Goal: Task Accomplishment & Management: Manage account settings

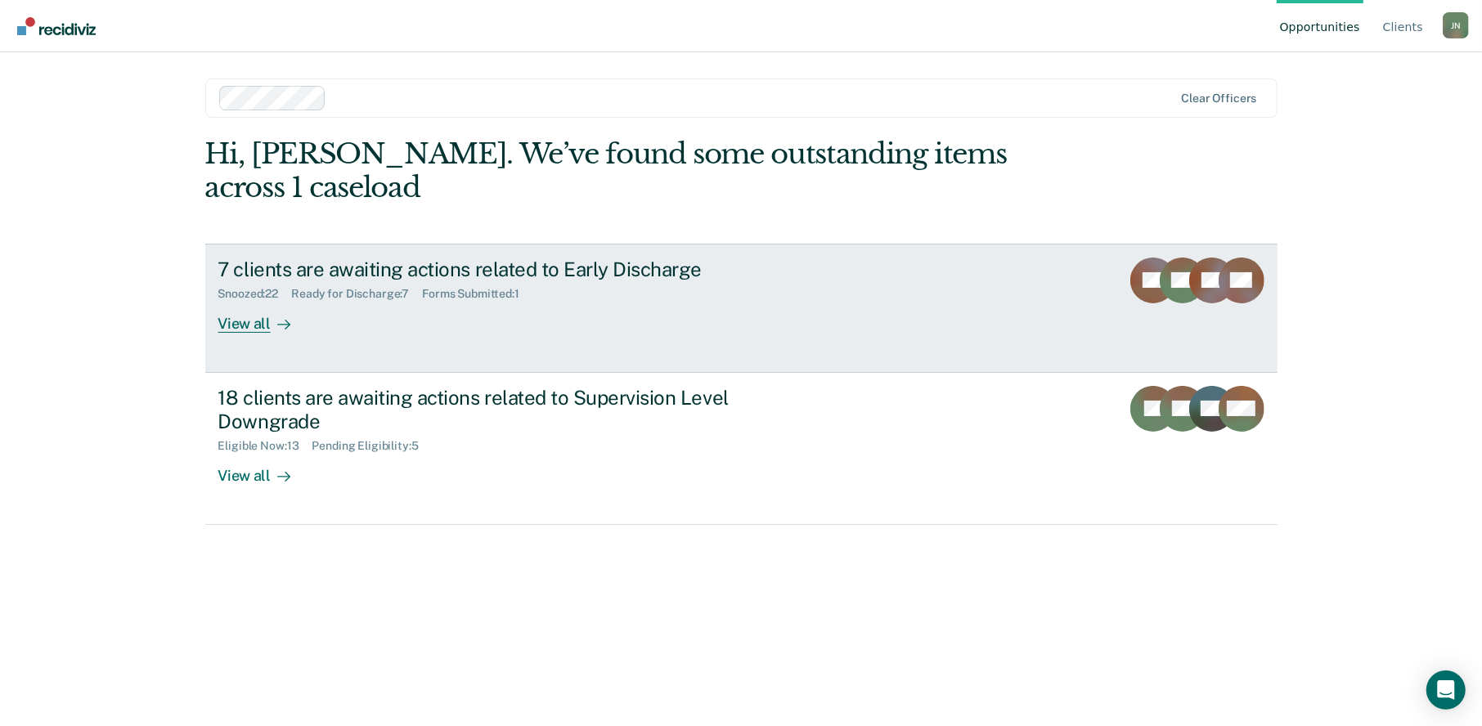
click at [249, 301] on div "View all" at bounding box center [264, 317] width 92 height 32
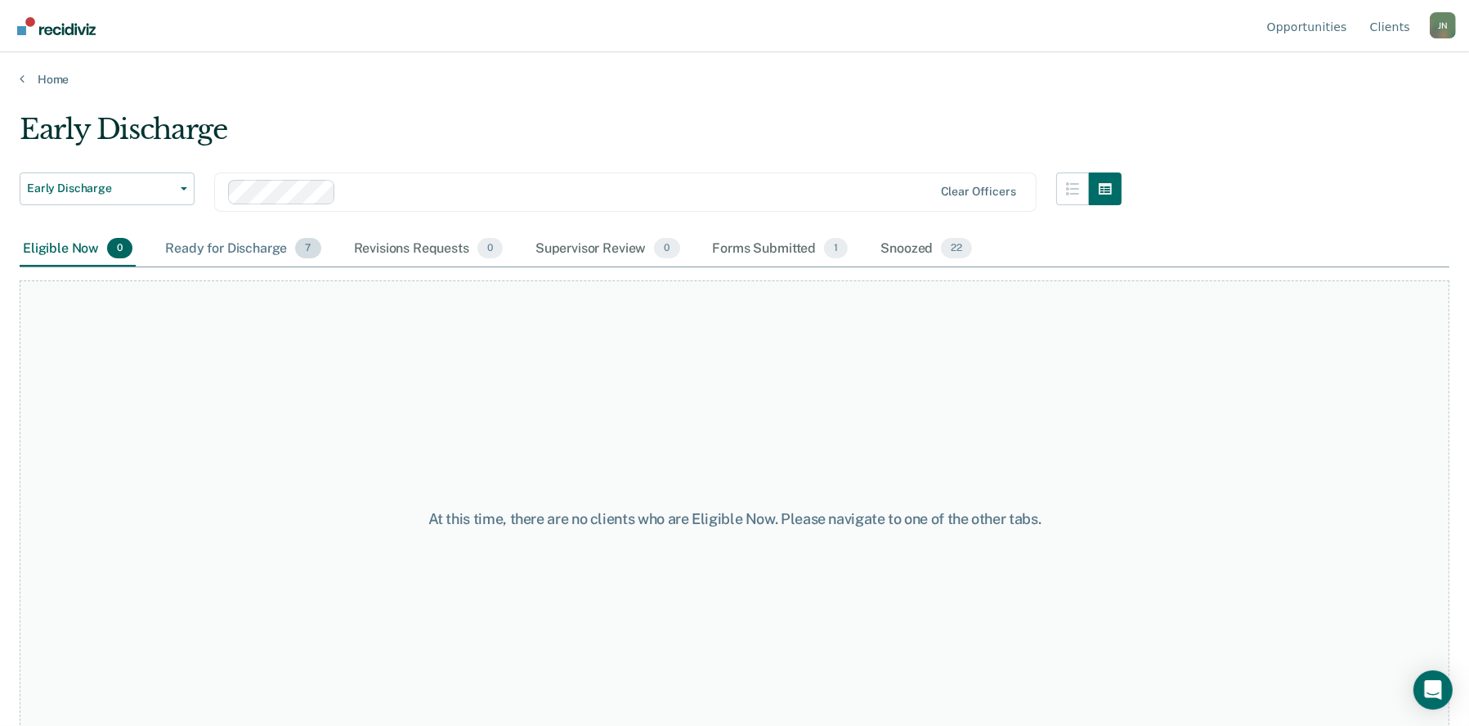
click at [226, 249] on div "Ready for Discharge 7" at bounding box center [243, 249] width 162 height 36
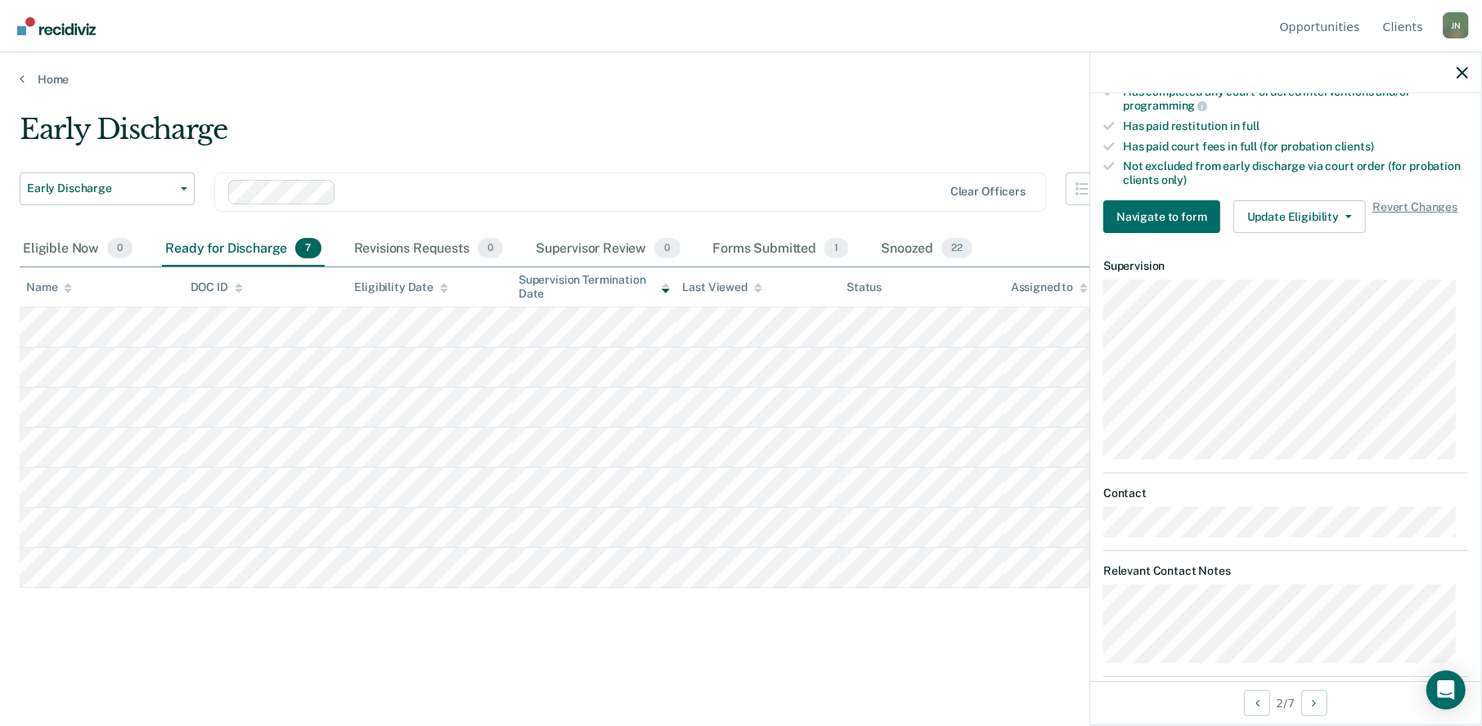
scroll to position [484, 0]
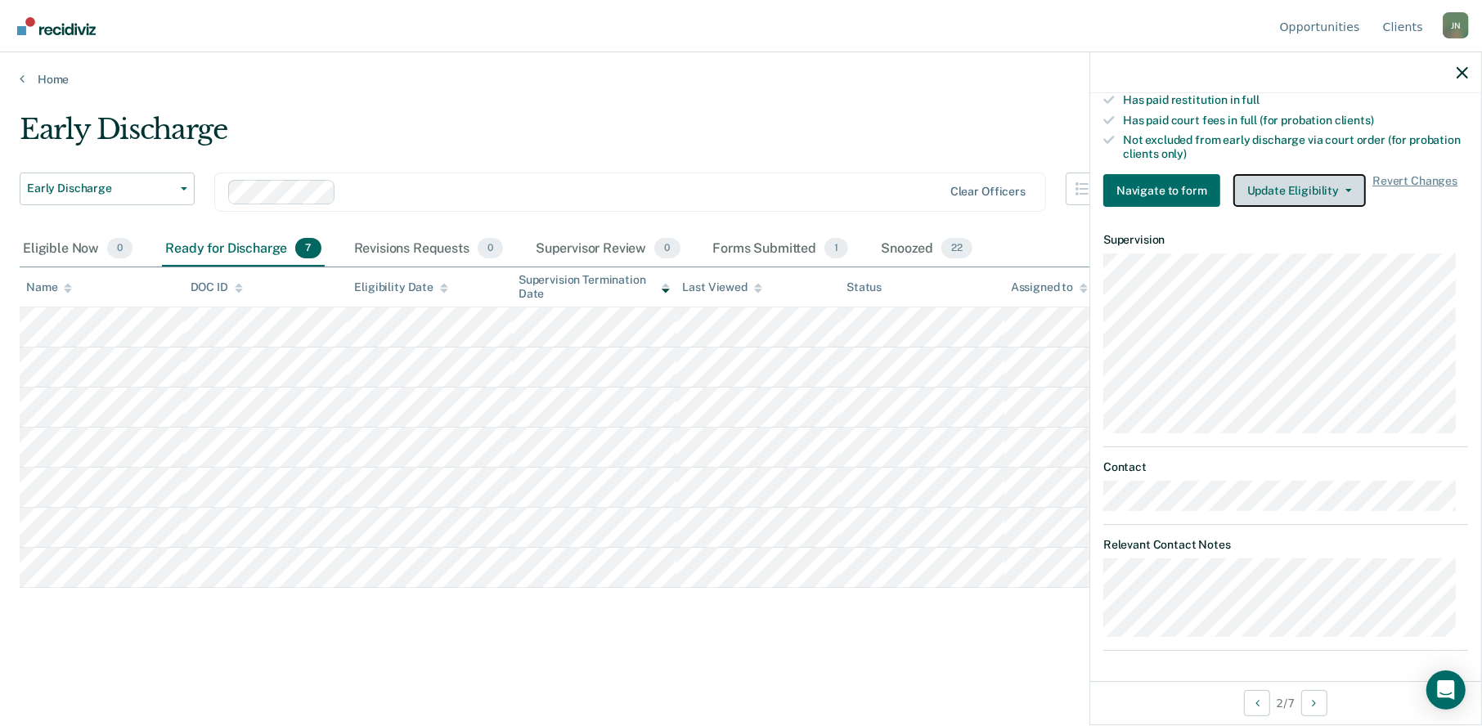
click at [1321, 186] on button "Update Eligibility" at bounding box center [1299, 190] width 132 height 33
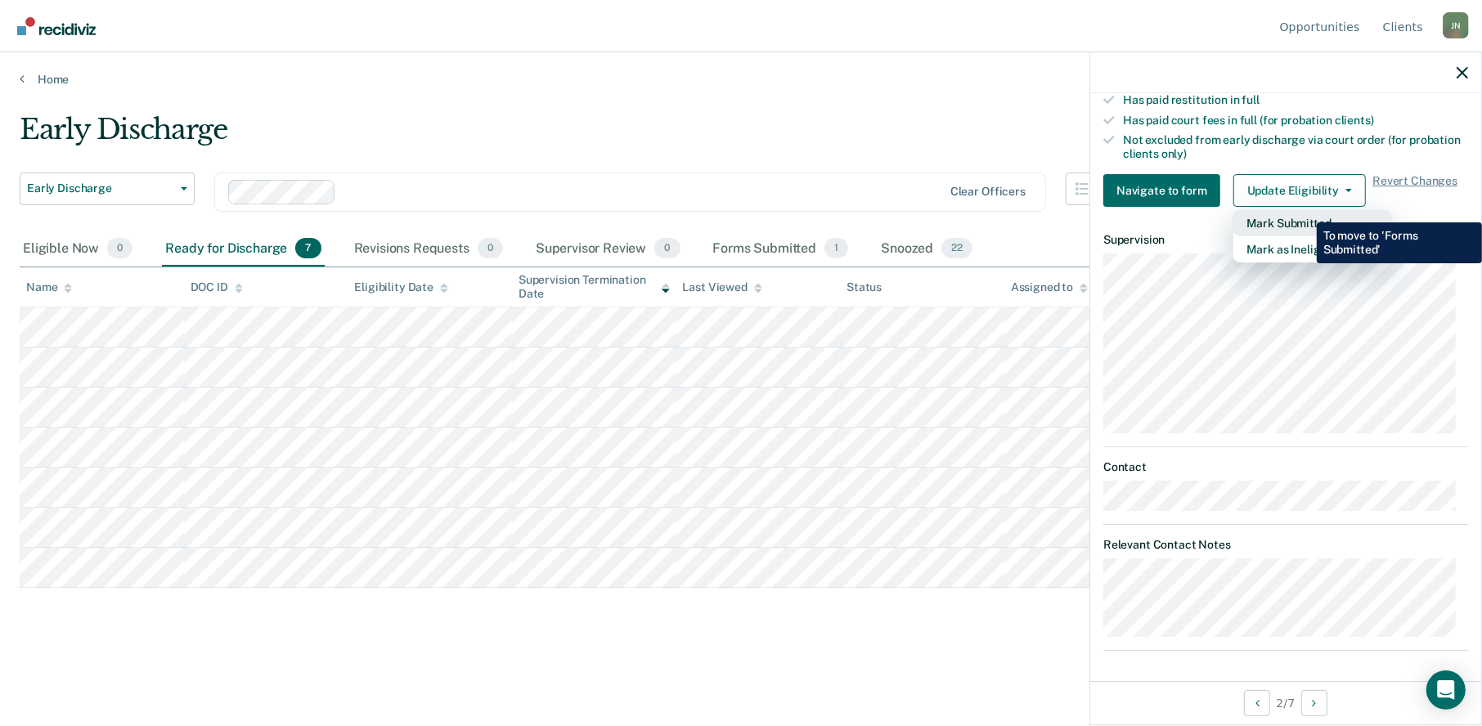
click at [1304, 210] on button "Mark Submitted" at bounding box center [1312, 223] width 158 height 26
